Goal: Task Accomplishment & Management: Complete application form

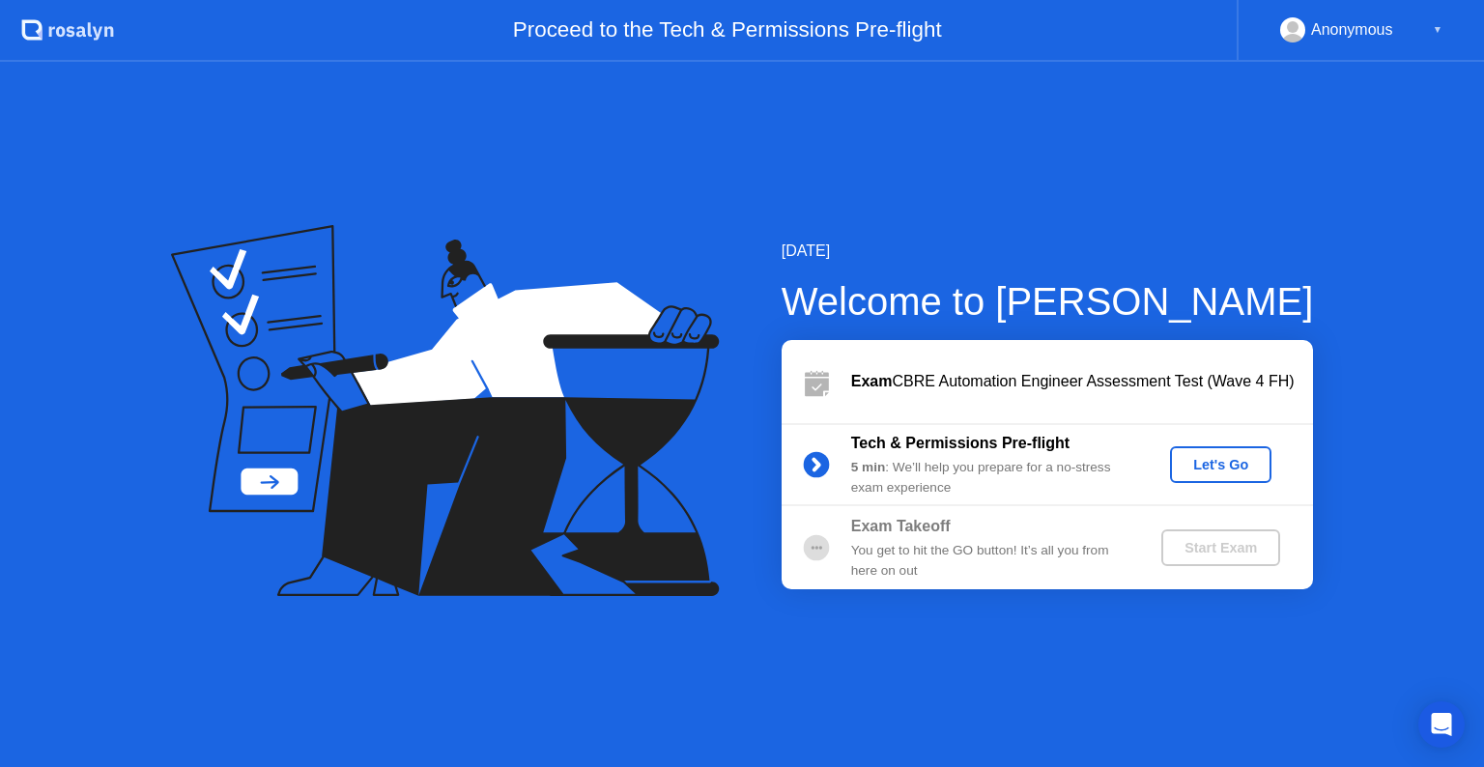
click at [1248, 465] on div "Let's Go" at bounding box center [1220, 464] width 86 height 15
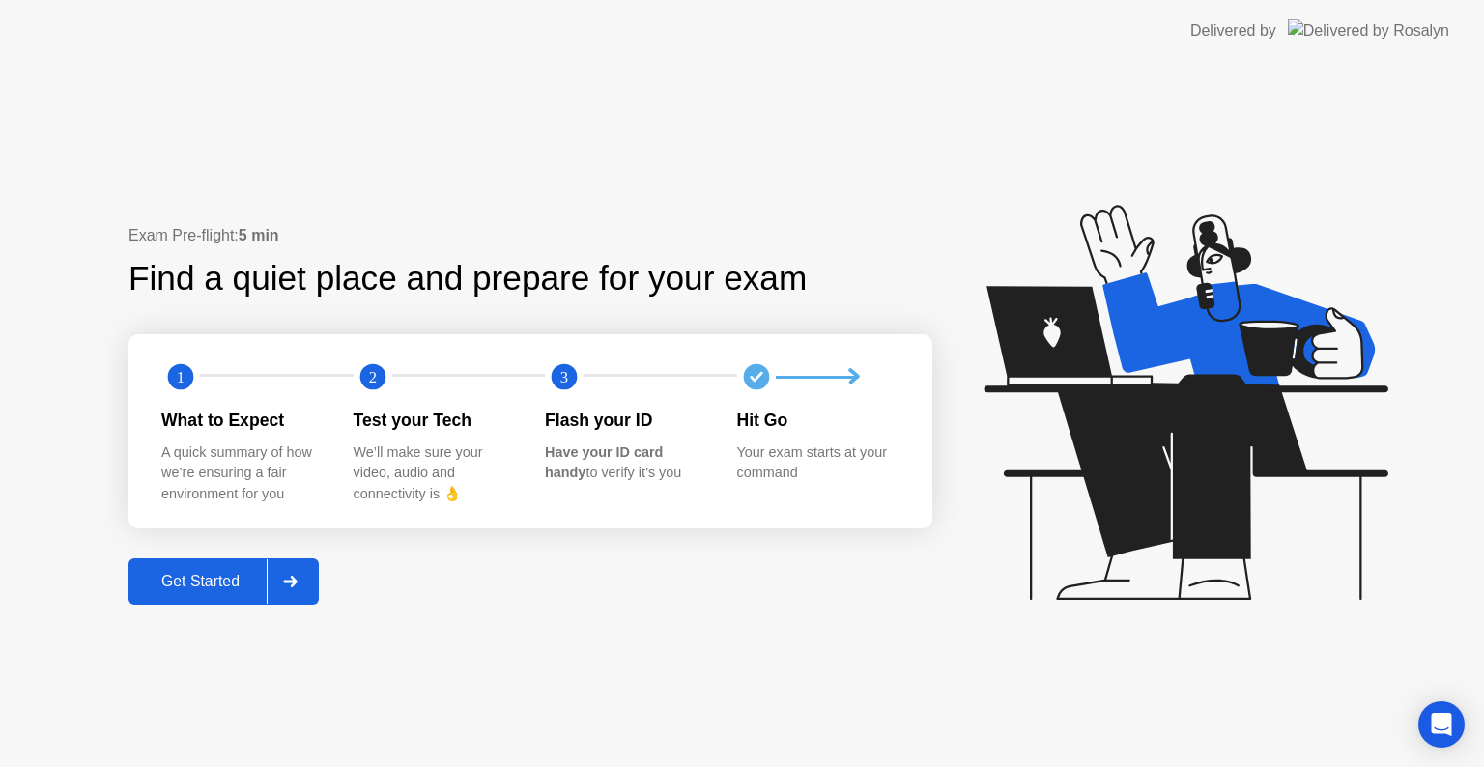
click at [213, 573] on div "Get Started" at bounding box center [200, 581] width 132 height 17
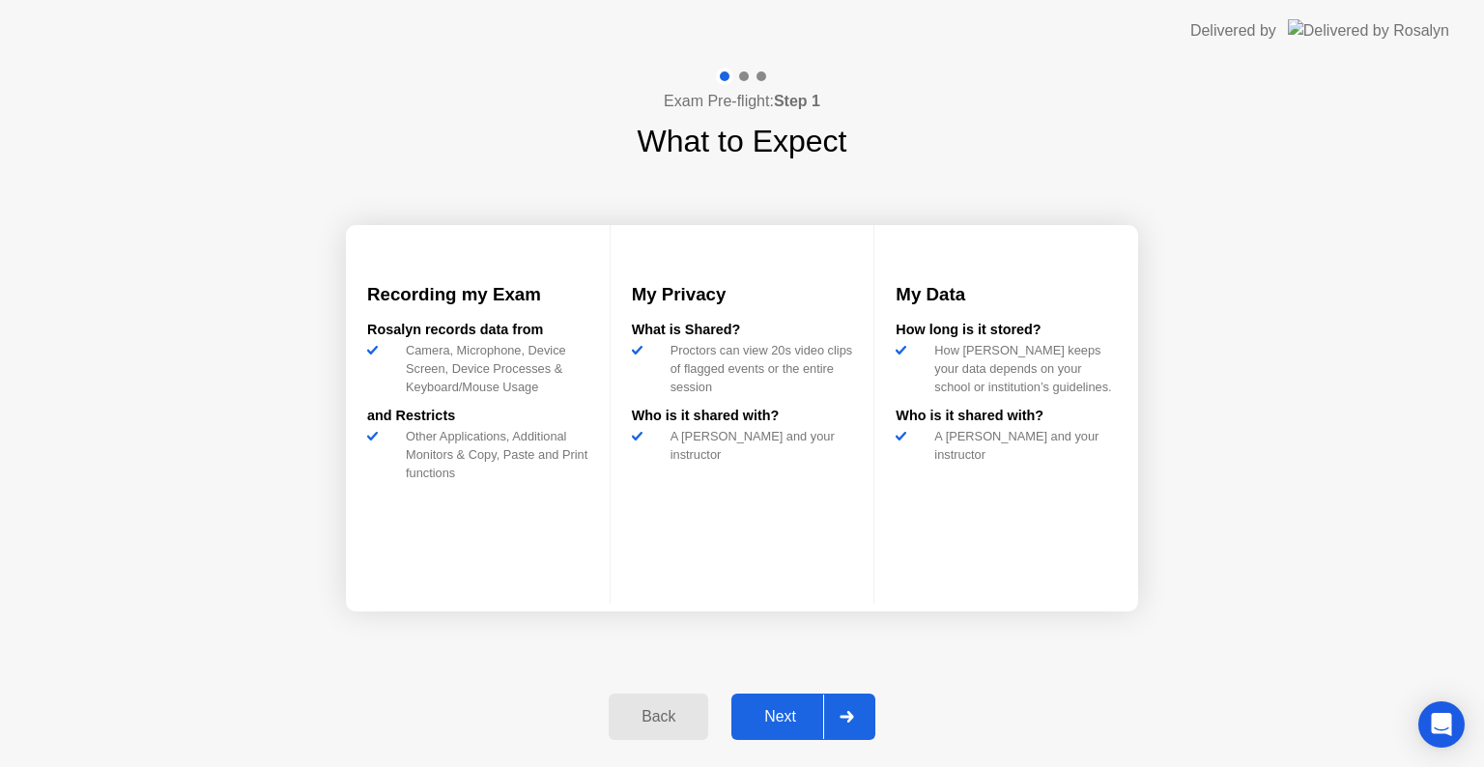
click at [805, 711] on div "Next" at bounding box center [780, 716] width 86 height 17
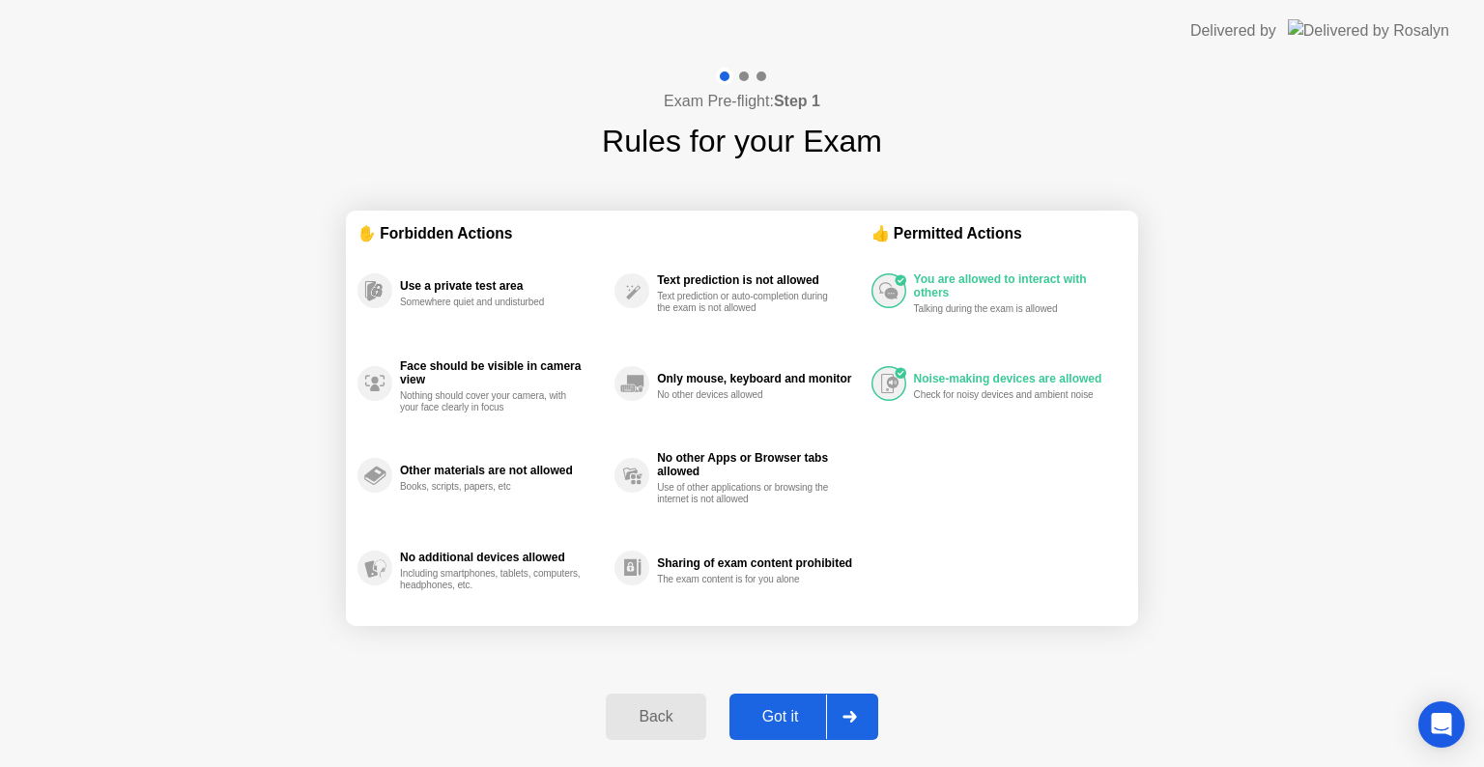
click at [856, 708] on div at bounding box center [849, 717] width 46 height 44
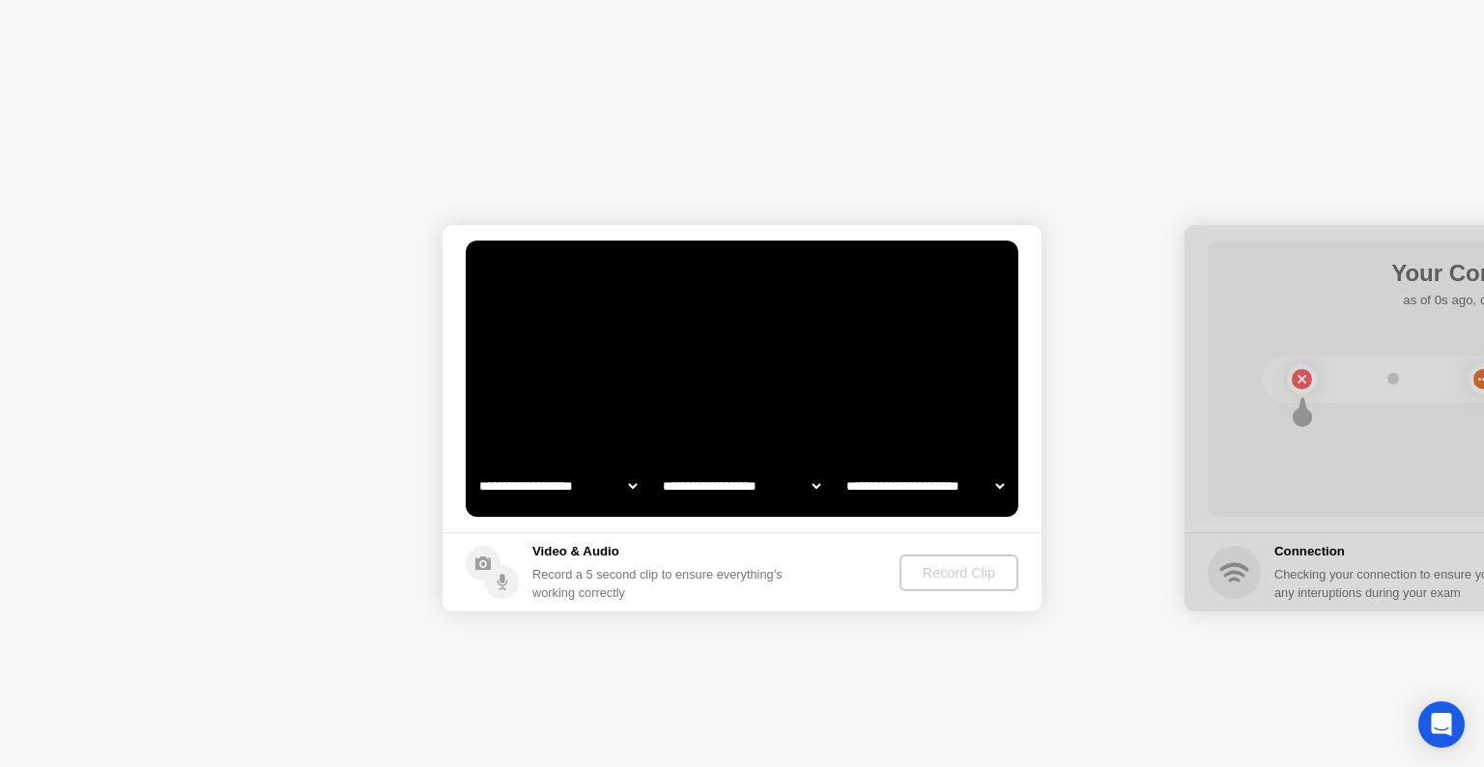
select select "**********"
select select "*******"
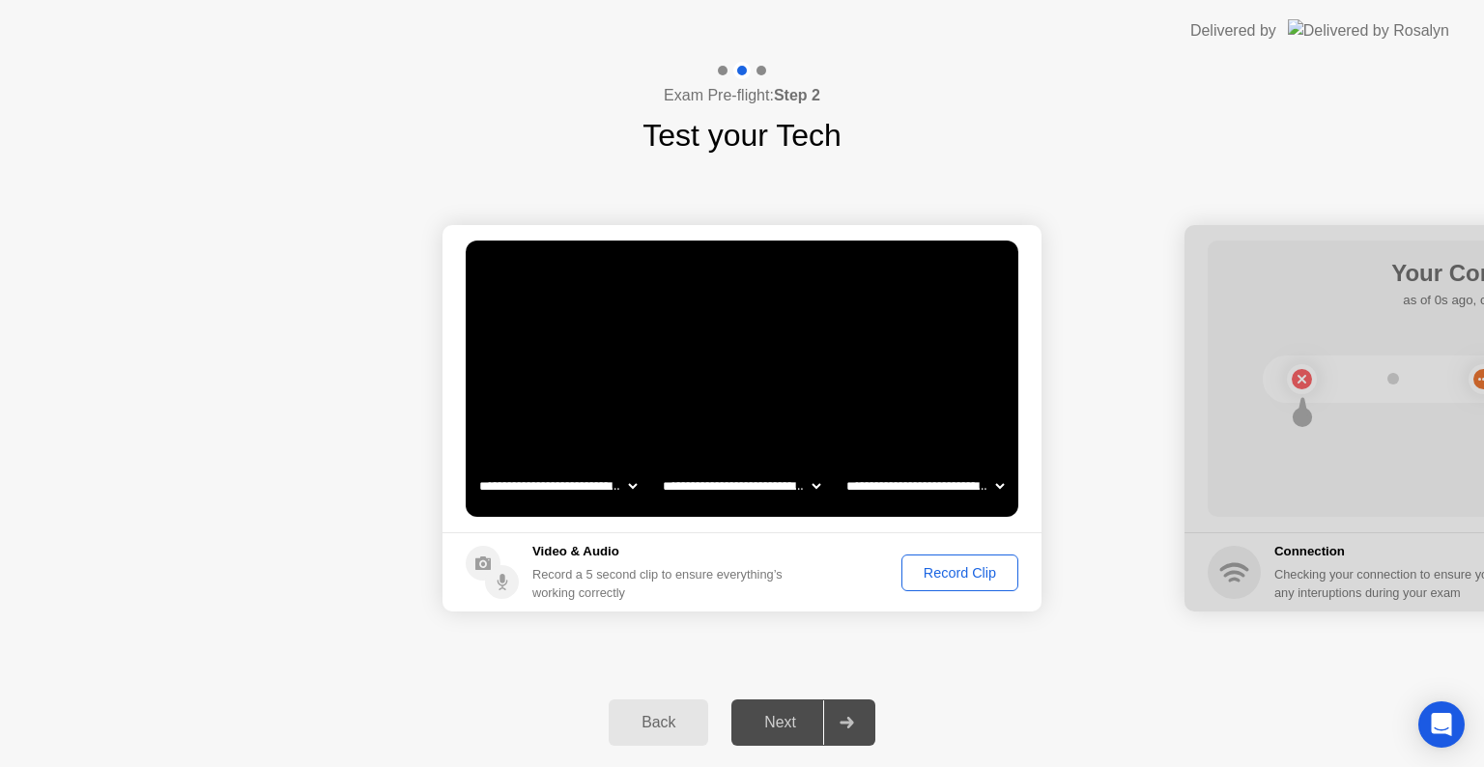
click at [954, 565] on div "Record Clip" at bounding box center [959, 572] width 103 height 15
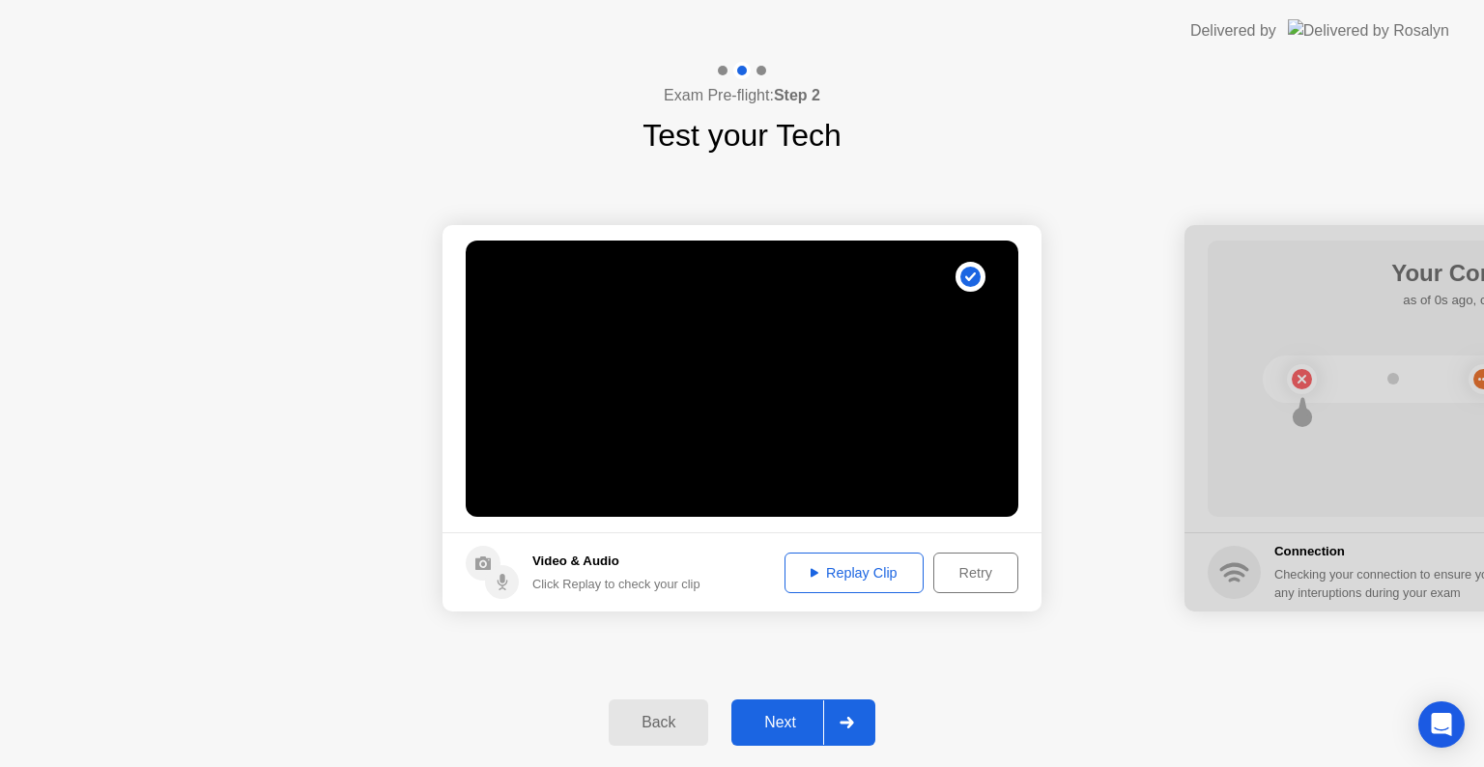
click at [833, 726] on div at bounding box center [846, 722] width 46 height 44
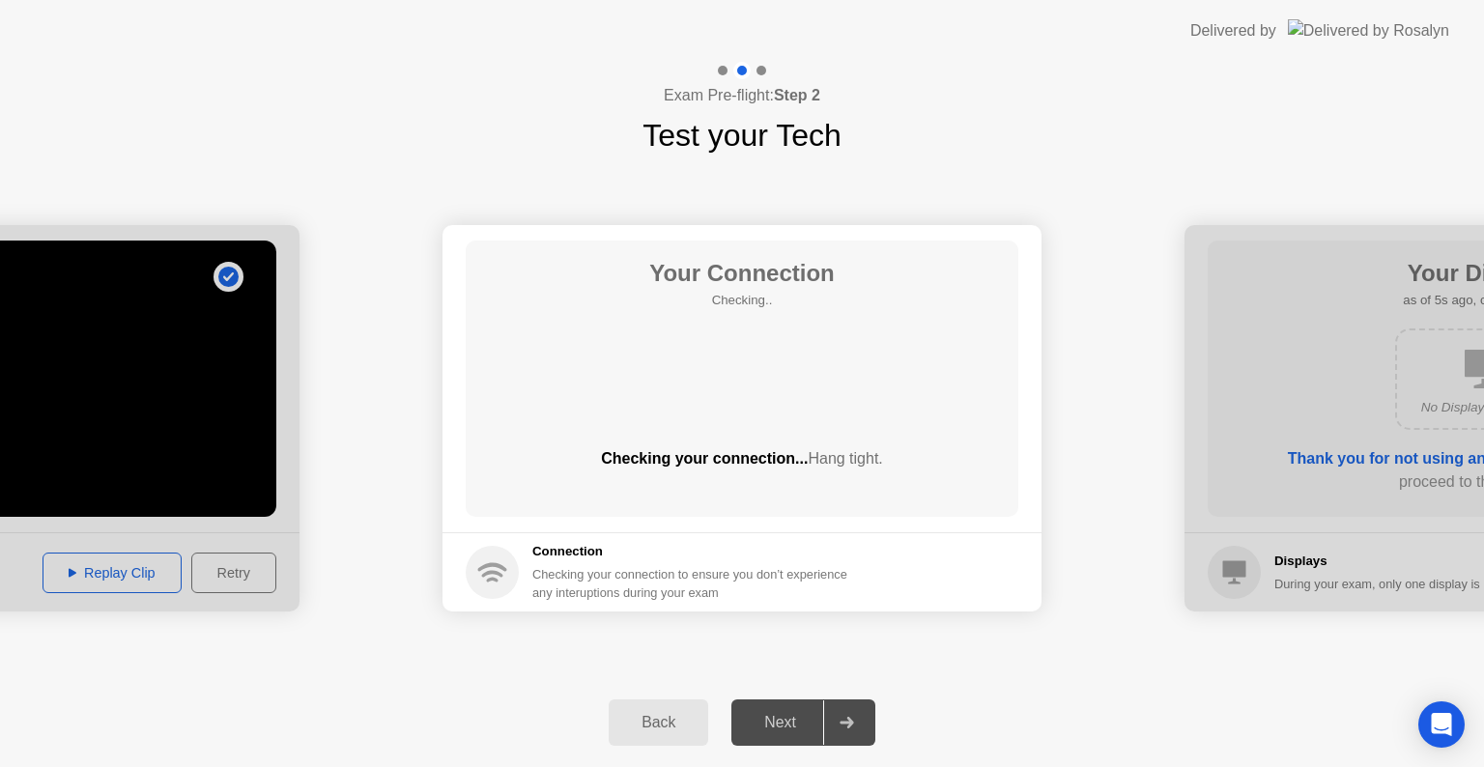
click at [958, 520] on main "Your Connection Checking.. Checking your connection... Hang tight." at bounding box center [741, 378] width 599 height 307
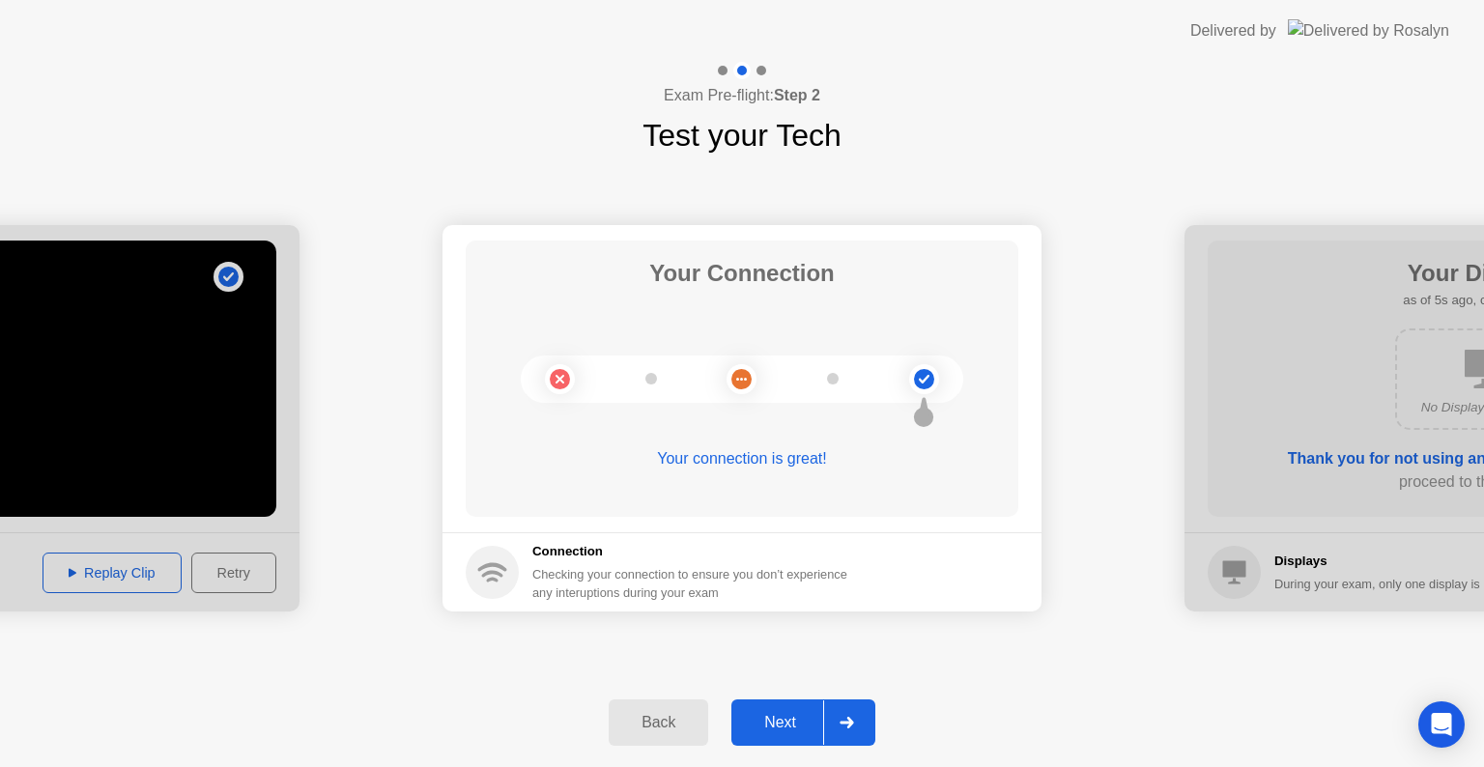
click at [885, 500] on div "Your connection is great!" at bounding box center [742, 474] width 553 height 54
click at [845, 723] on icon at bounding box center [846, 723] width 14 height 12
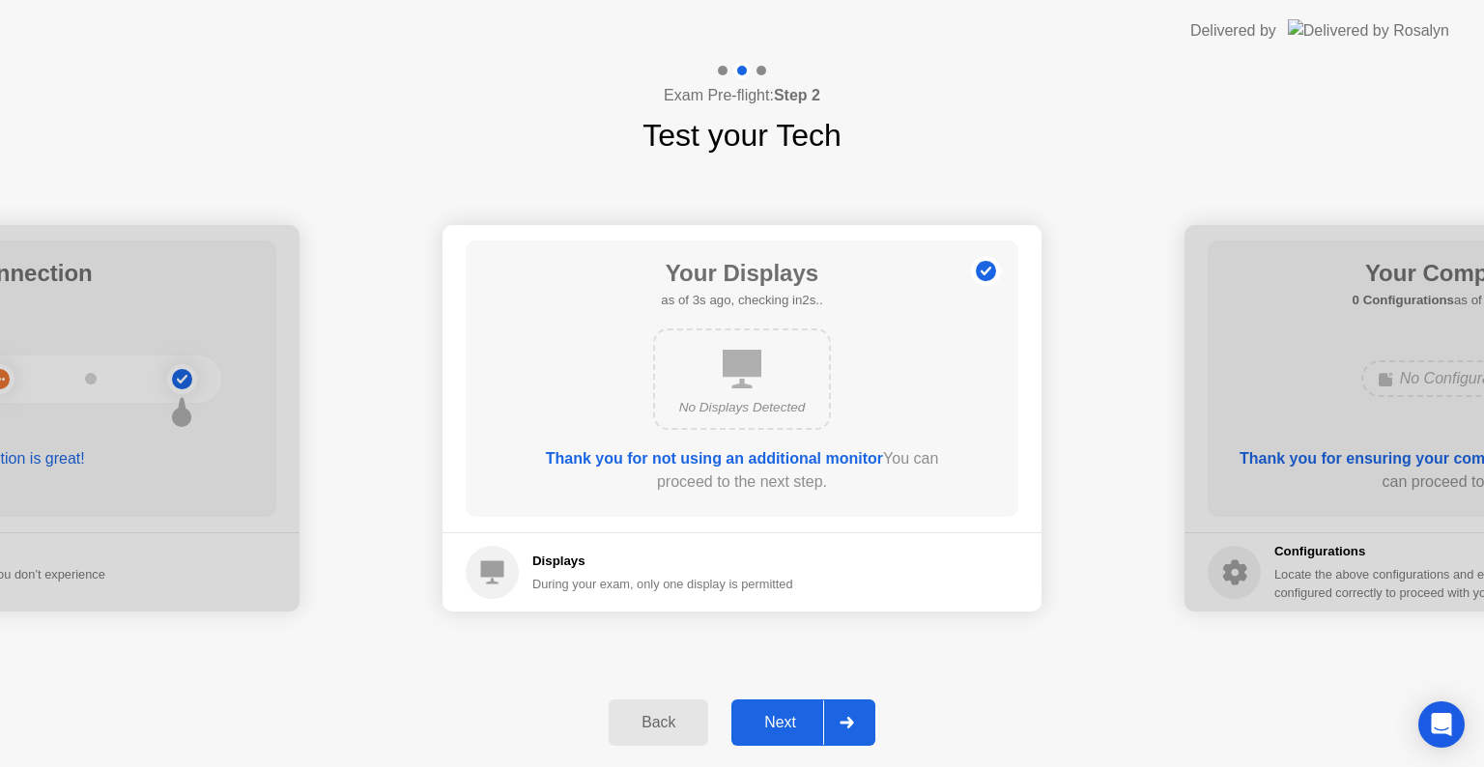
click at [846, 730] on div at bounding box center [846, 722] width 46 height 44
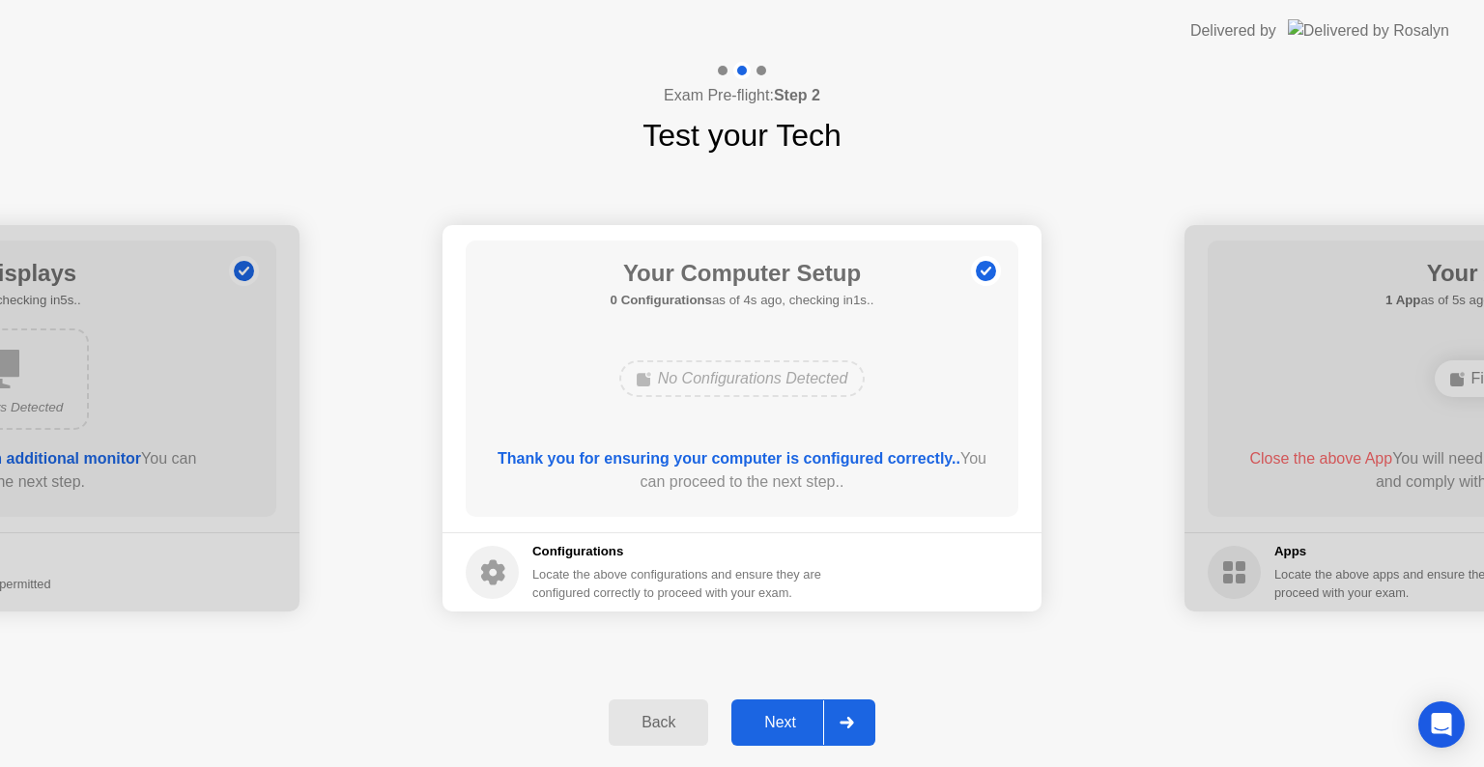
click at [843, 714] on div at bounding box center [846, 722] width 46 height 44
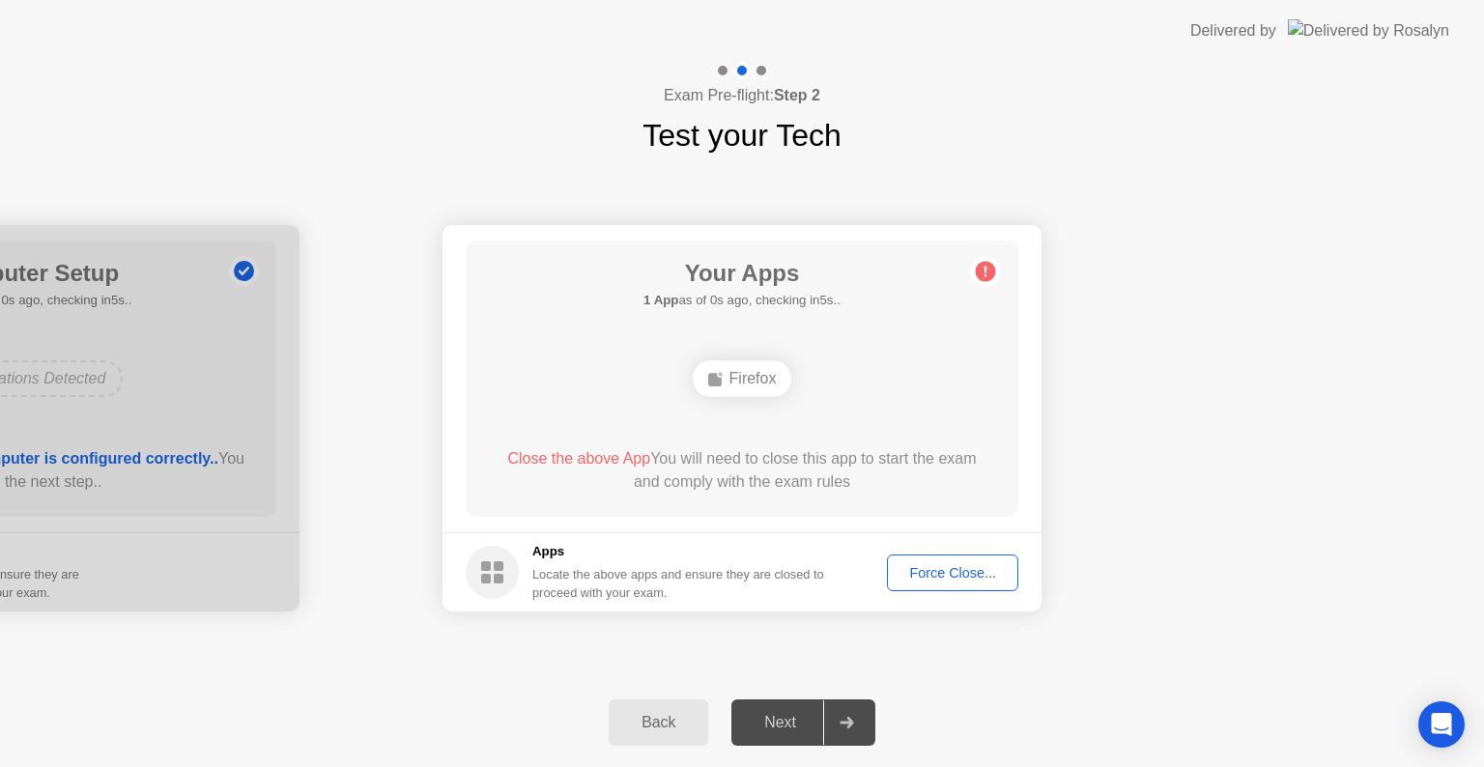
click at [989, 577] on div "Force Close..." at bounding box center [952, 572] width 118 height 15
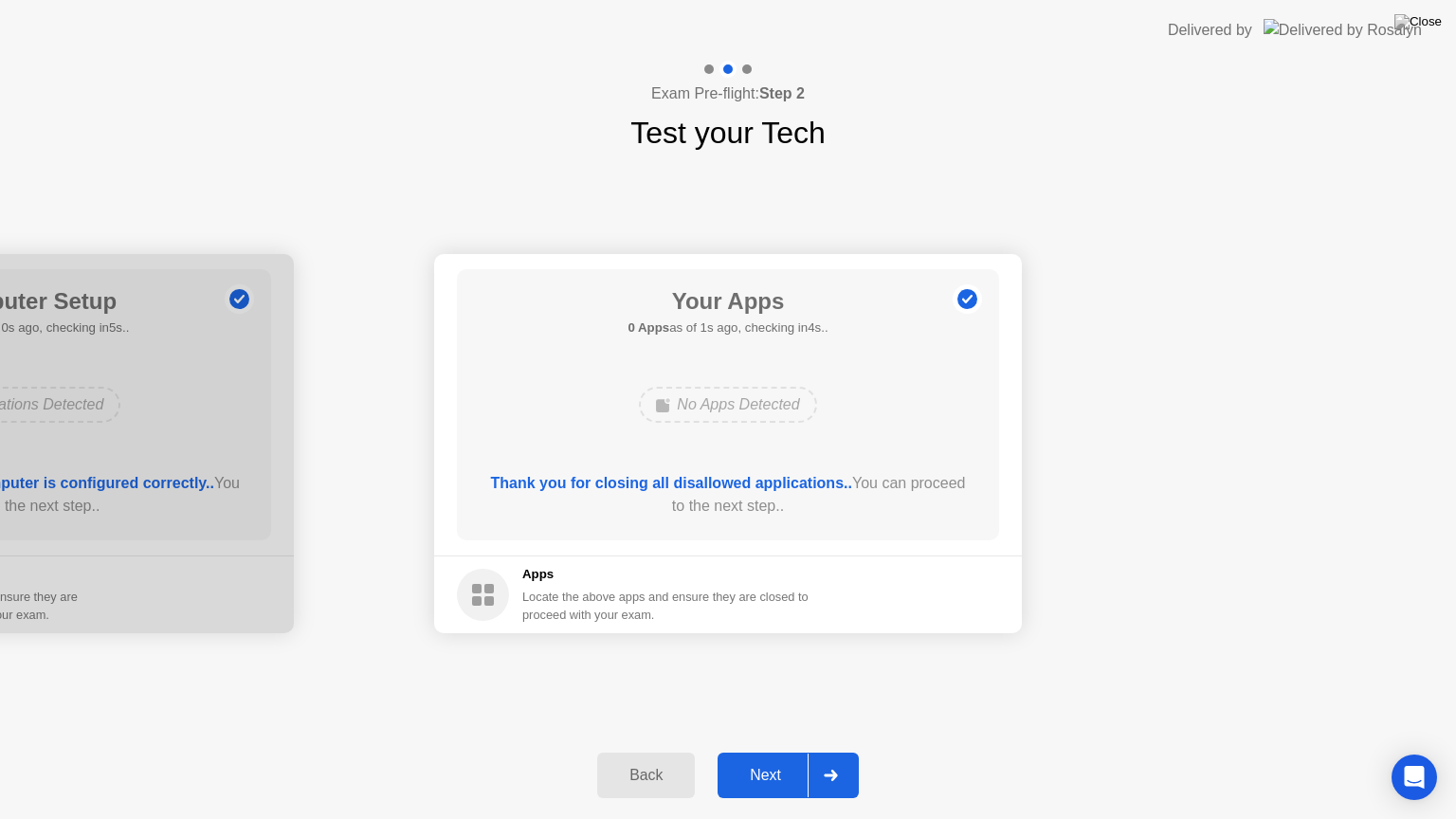
click at [840, 751] on div at bounding box center [830, 775] width 45 height 43
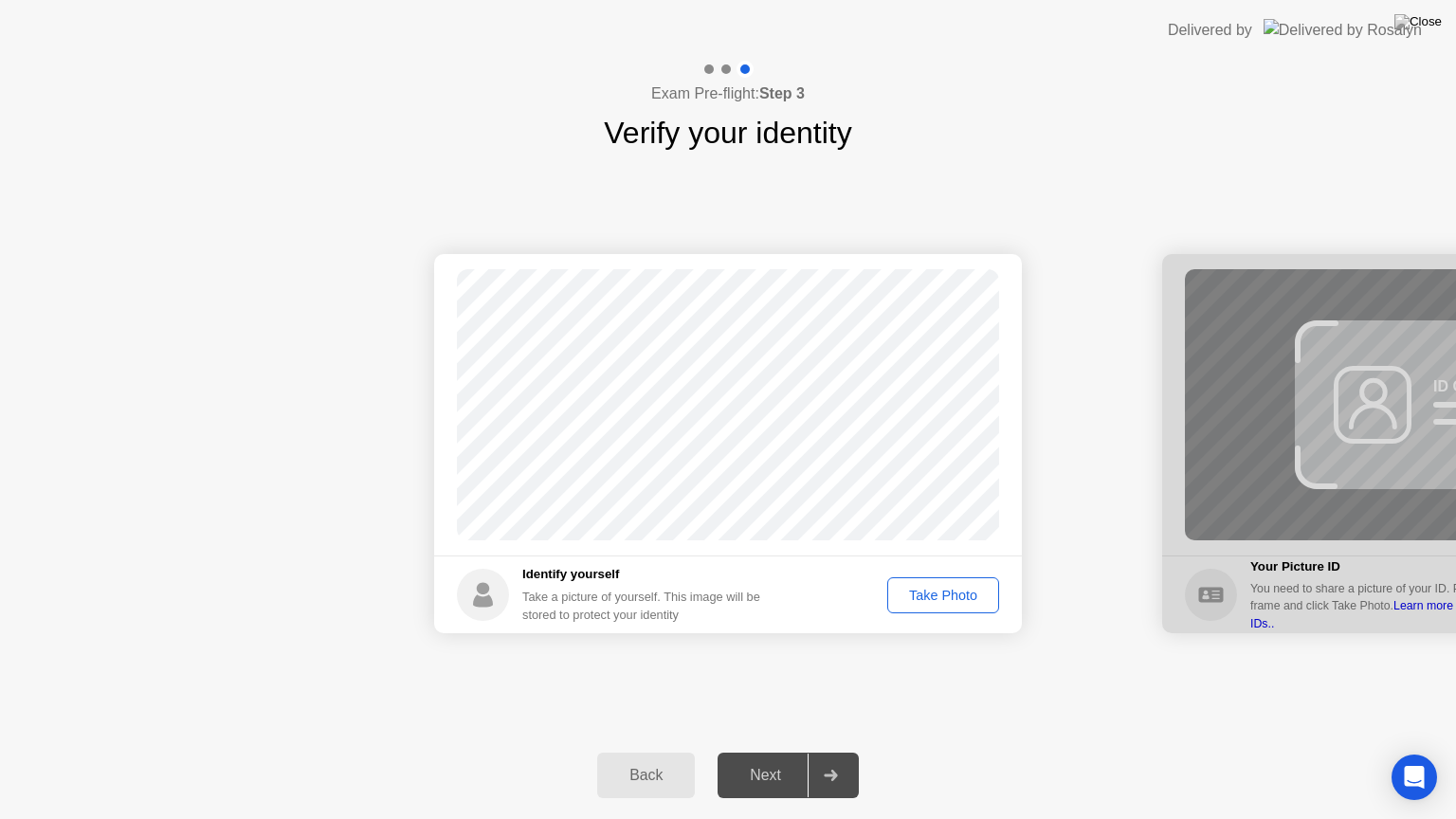
click at [932, 592] on div "Take Photo" at bounding box center [943, 594] width 98 height 15
click at [826, 751] on icon at bounding box center [830, 775] width 14 height 12
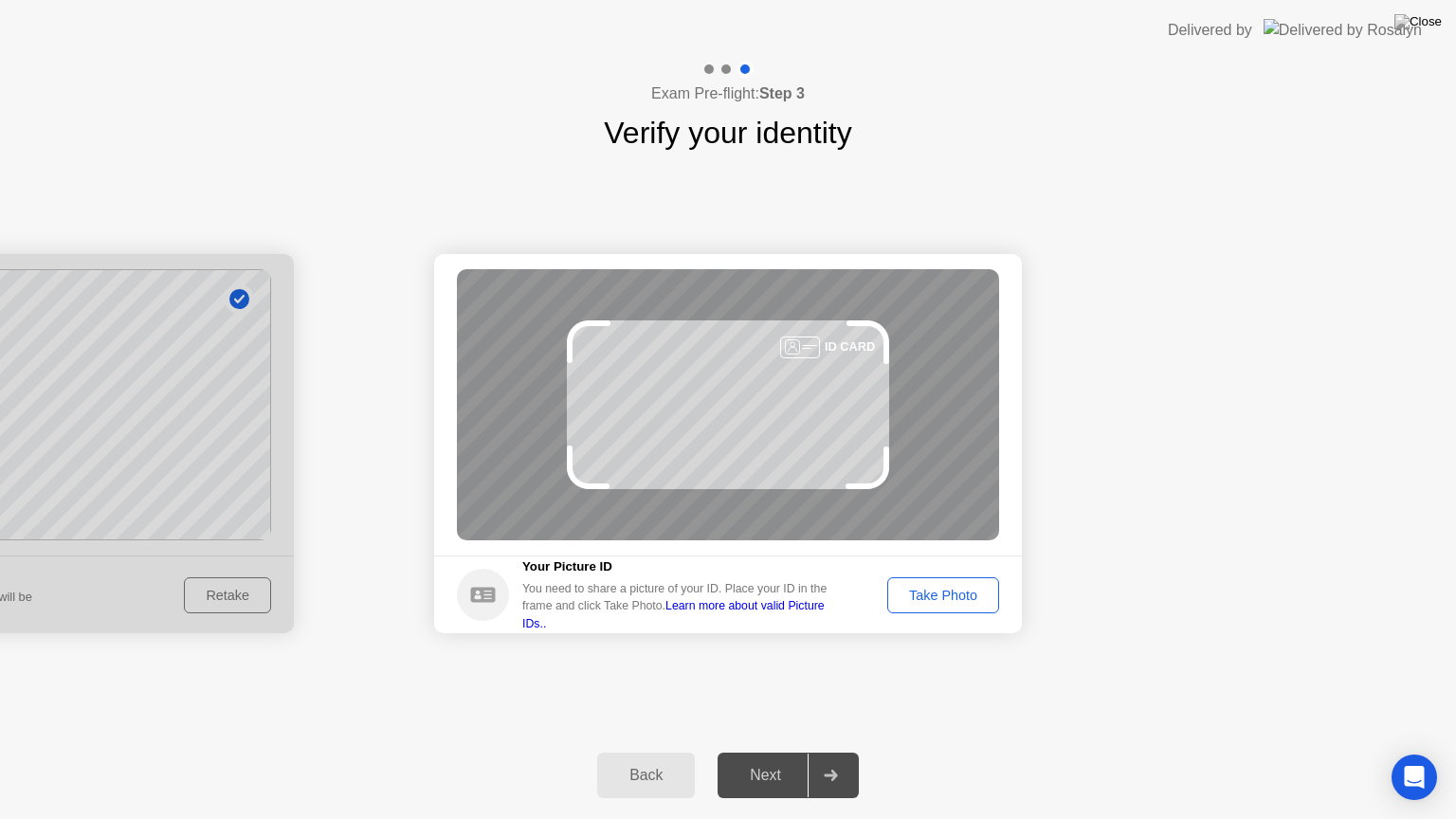
click at [960, 598] on div "Take Photo" at bounding box center [943, 594] width 98 height 15
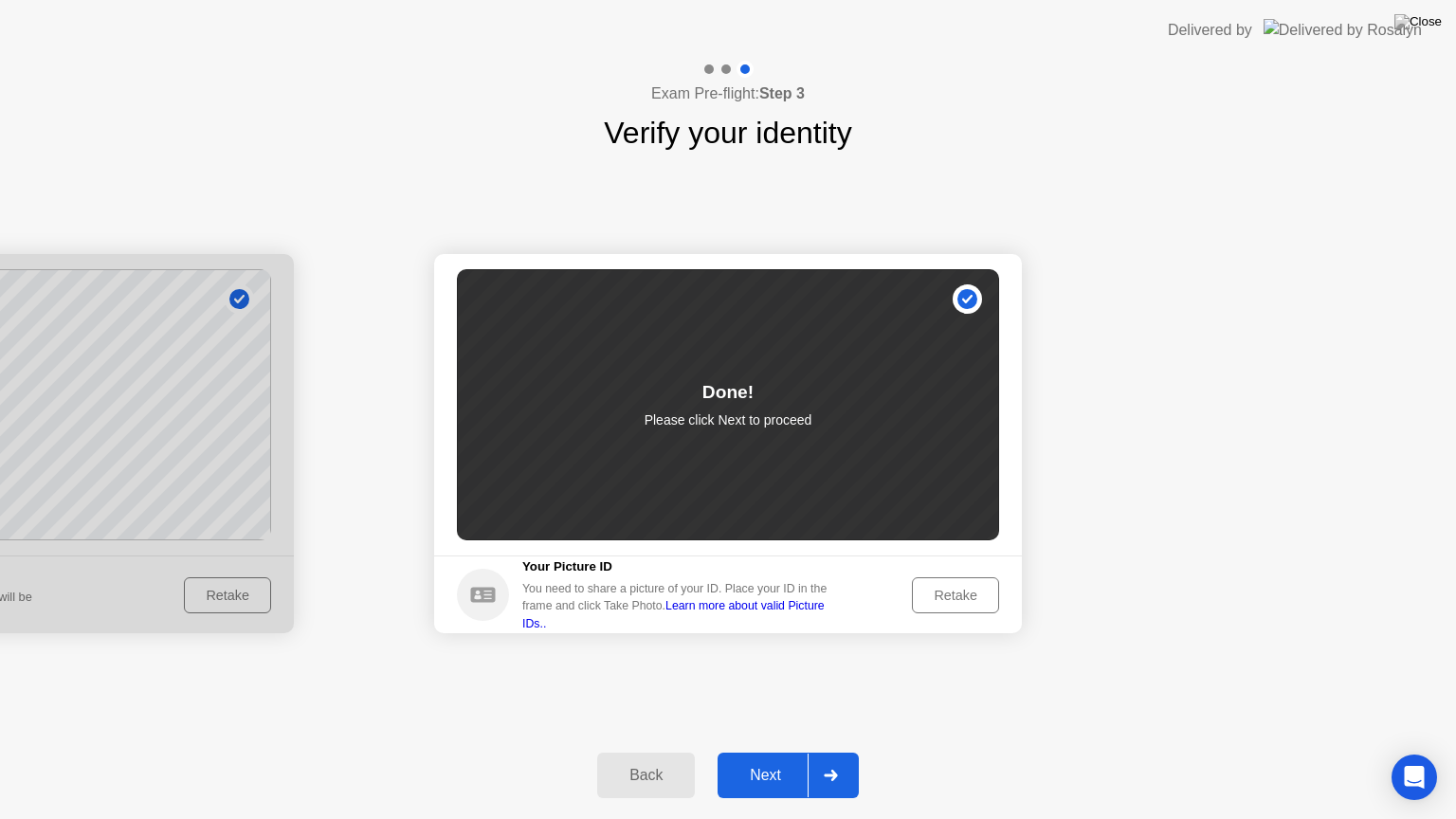
click at [830, 751] on icon at bounding box center [830, 775] width 14 height 12
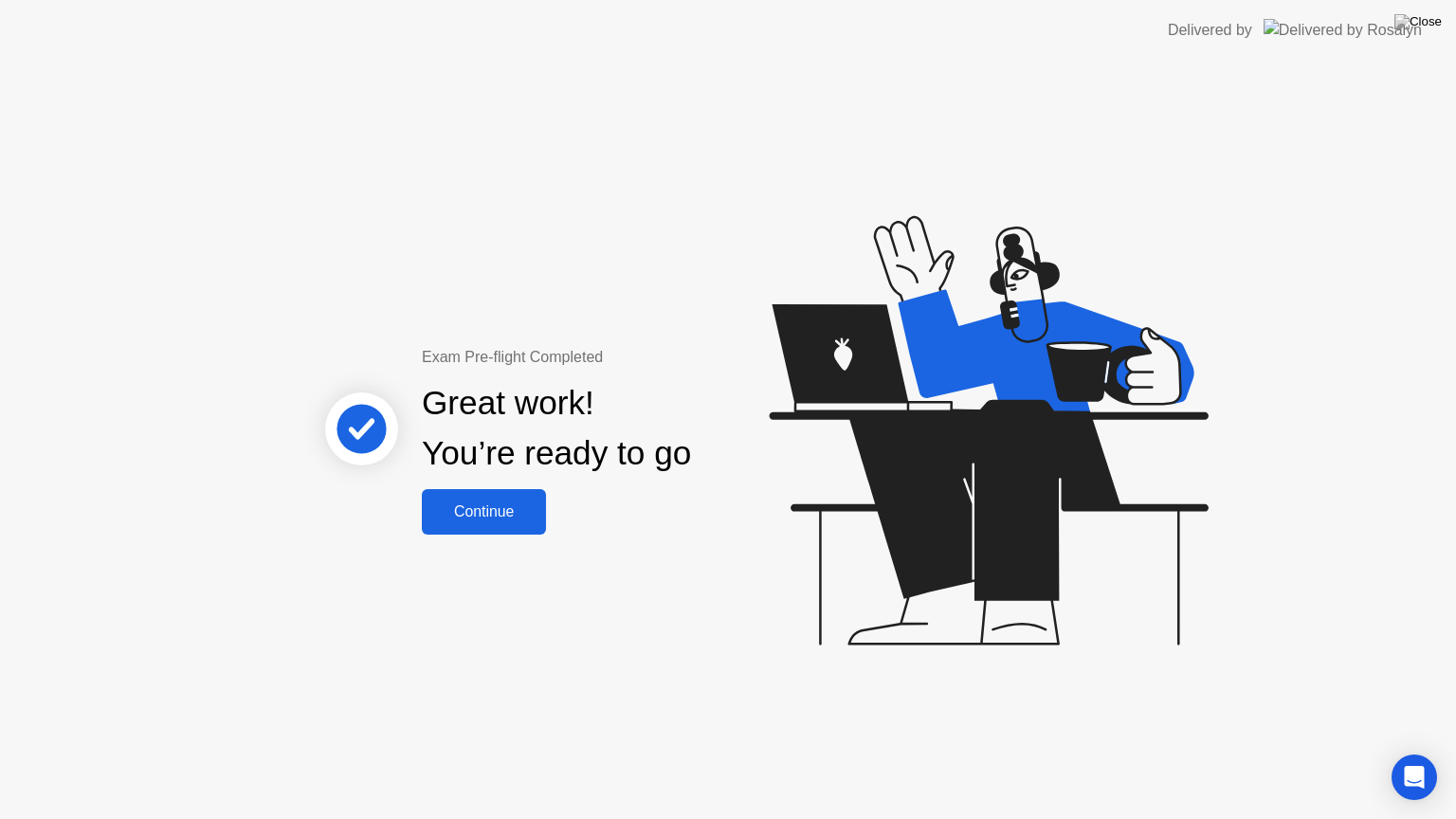
click at [520, 514] on div "Continue" at bounding box center [484, 511] width 113 height 17
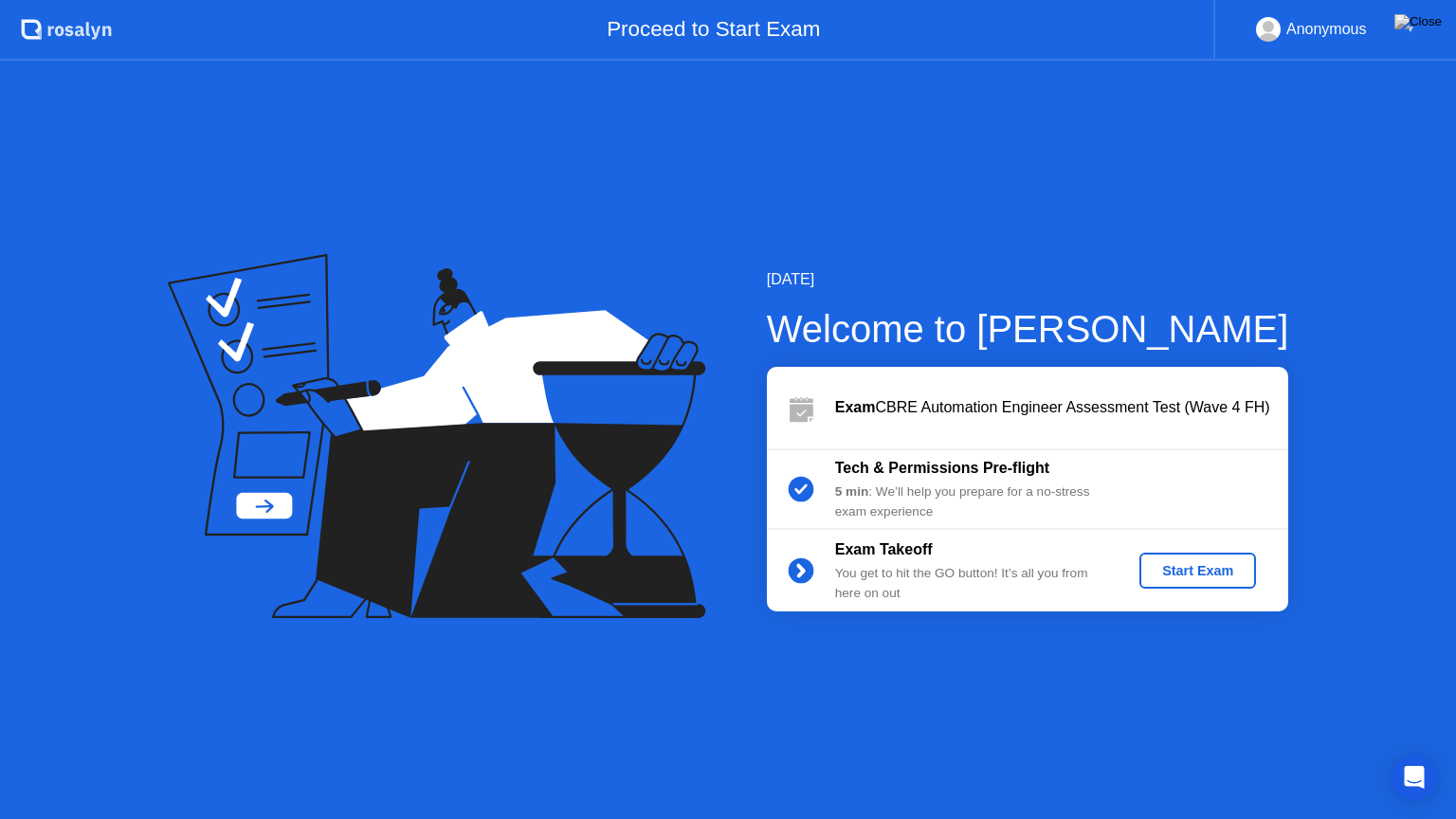
click at [1231, 566] on div "Start Exam" at bounding box center [1197, 570] width 101 height 15
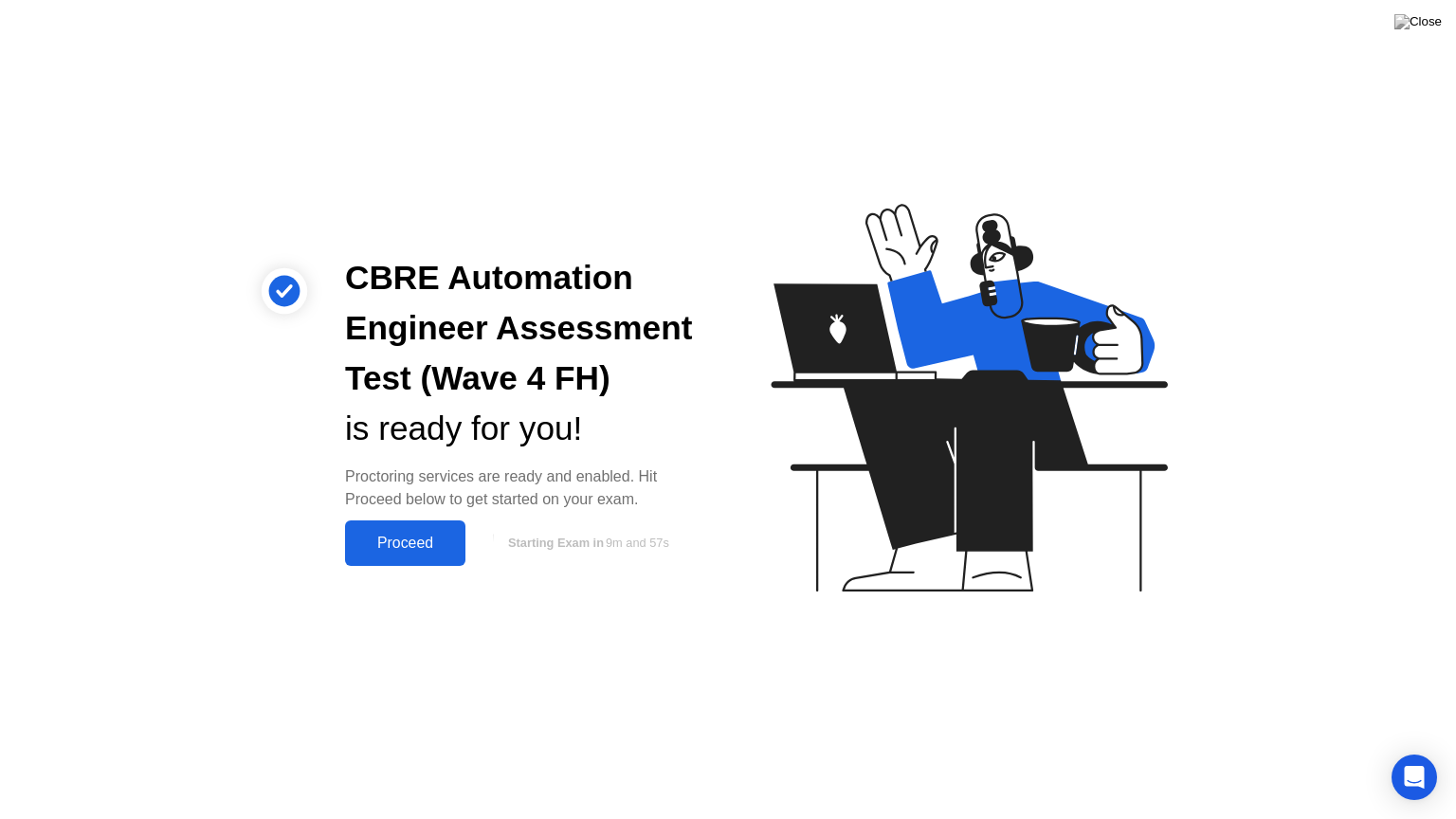
click at [431, 542] on div "Proceed" at bounding box center [404, 542] width 109 height 17
